Goal: Entertainment & Leisure: Consume media (video, audio)

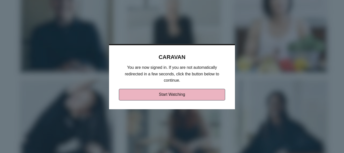
drag, startPoint x: 0, startPoint y: 0, endPoint x: 170, endPoint y: 97, distance: 195.2
click at [170, 97] on link "Start Watching" at bounding box center [172, 95] width 107 height 12
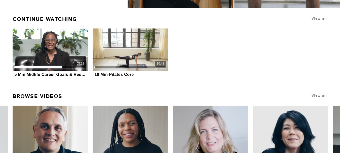
scroll to position [126, 0]
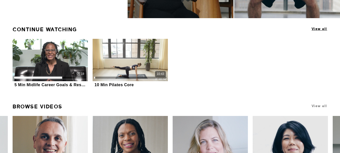
click at [318, 29] on span "View all" at bounding box center [320, 29] width 16 height 4
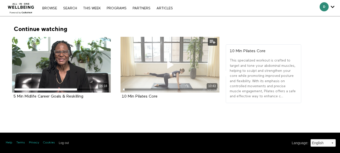
click at [169, 66] on icon at bounding box center [170, 64] width 15 height 9
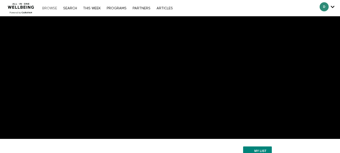
click at [49, 9] on link "Browse" at bounding box center [50, 9] width 20 height 4
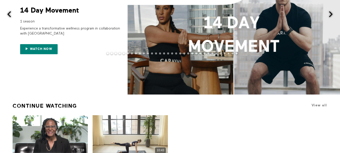
scroll to position [50, 0]
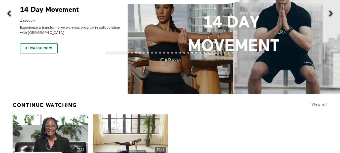
click at [35, 50] on span "Watch now" at bounding box center [41, 48] width 22 height 4
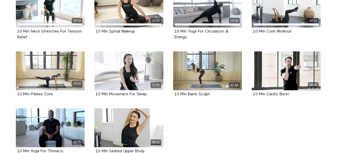
scroll to position [126, 0]
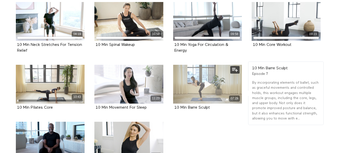
click at [207, 97] on div "07:29" at bounding box center [207, 98] width 69 height 6
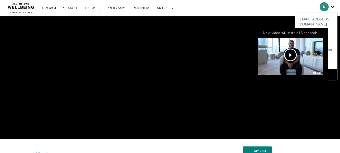
click at [325, 6] on span "Secondary" at bounding box center [324, 6] width 9 height 9
click at [323, 8] on span "Secondary" at bounding box center [324, 6] width 9 height 9
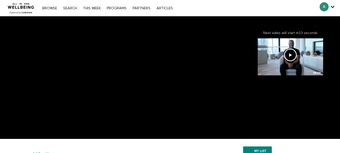
click at [325, 9] on span "Secondary" at bounding box center [324, 6] width 9 height 9
click at [327, 6] on span "Secondary" at bounding box center [324, 6] width 9 height 9
click at [333, 5] on icon "Secondary" at bounding box center [333, 7] width 4 height 8
click at [333, 7] on icon "Secondary" at bounding box center [333, 7] width 4 height 8
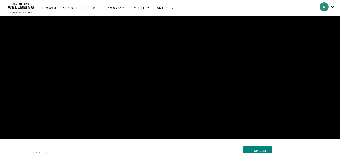
click at [333, 7] on icon "Secondary" at bounding box center [333, 7] width 4 height 8
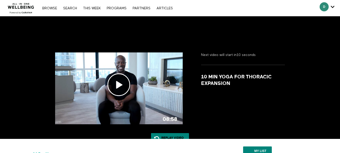
click at [324, 6] on span "Secondary" at bounding box center [324, 6] width 9 height 9
click at [323, 7] on span "Secondary" at bounding box center [324, 6] width 9 height 9
click at [322, 9] on span "Secondary" at bounding box center [324, 6] width 9 height 9
